Goal: Check status: Check status

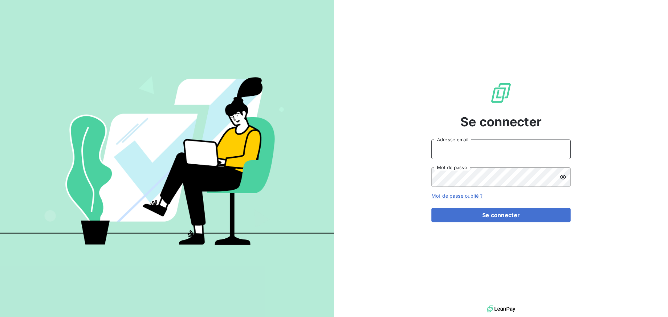
click at [467, 150] on input "Adresse email" at bounding box center [500, 149] width 139 height 19
type input "lmonnier@oet.fr"
click at [431, 208] on button "Se connecter" at bounding box center [500, 215] width 139 height 15
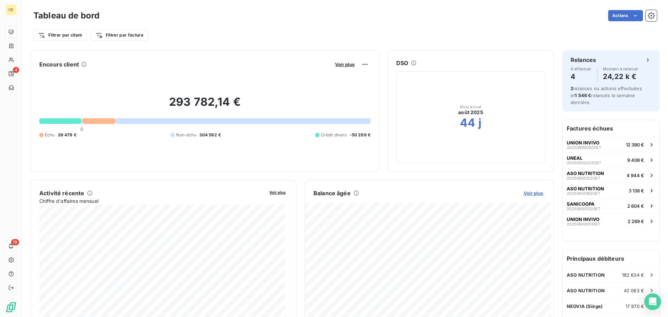
click at [528, 191] on span "Voir plus" at bounding box center [533, 193] width 19 height 6
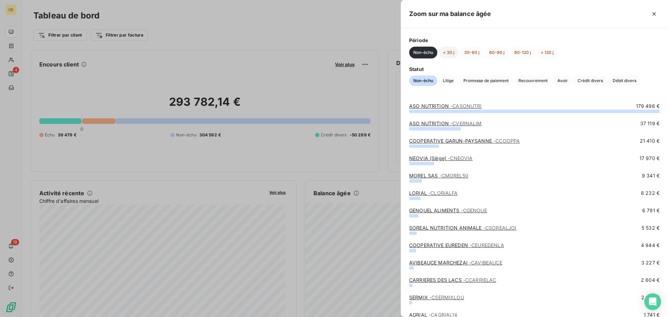
click at [443, 49] on button "< 30 j" at bounding box center [449, 53] width 20 height 12
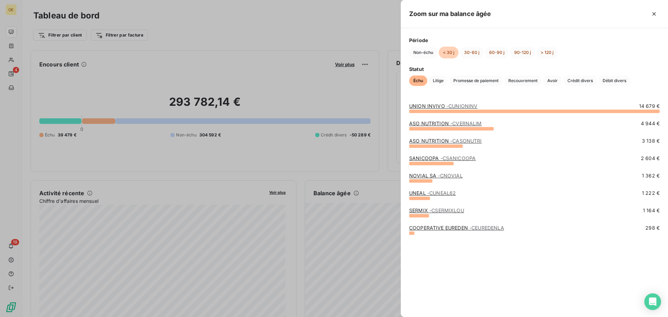
click at [447, 194] on span "- CUNEAL62" at bounding box center [441, 193] width 29 height 6
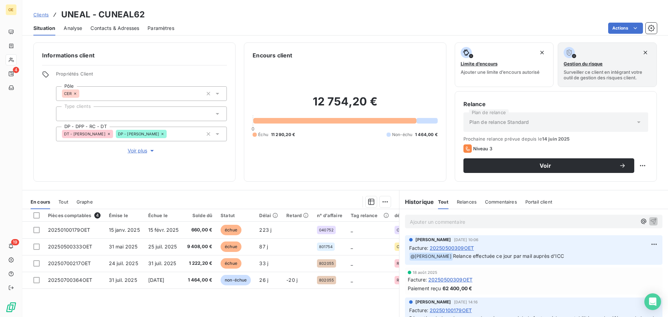
click at [60, 202] on span "Tout" at bounding box center [63, 202] width 10 height 6
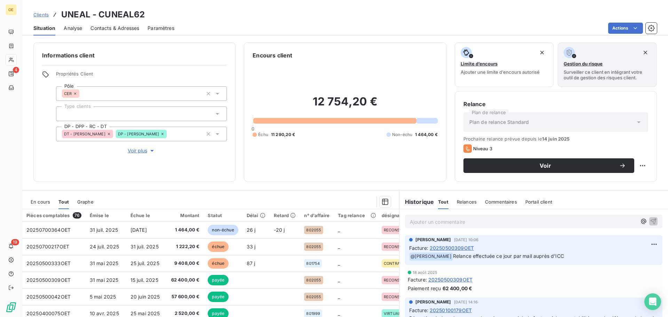
click at [45, 201] on span "En cours" at bounding box center [40, 202] width 19 height 6
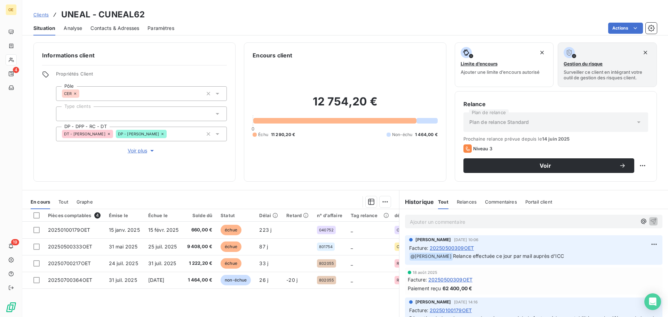
click at [355, 310] on div "Pièces comptables 4 Émise le Échue le Solde dû Statut Délai Retard n° d'affaire…" at bounding box center [210, 276] width 377 height 134
click at [249, 302] on div "Pièces comptables 4 Émise le Échue le Solde dû Statut Délai Retard n° d'affaire…" at bounding box center [210, 276] width 377 height 134
